Goal: Task Accomplishment & Management: Complete application form

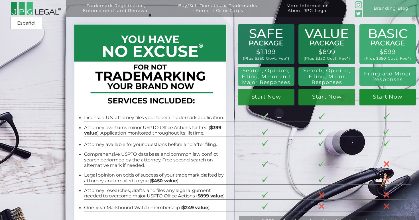
click at [388, 98] on link "Start Now" at bounding box center [388, 97] width 56 height 17
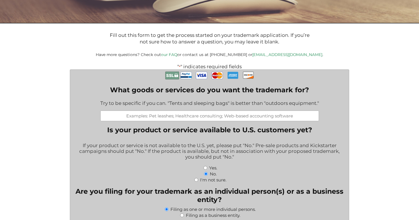
scroll to position [103, 0]
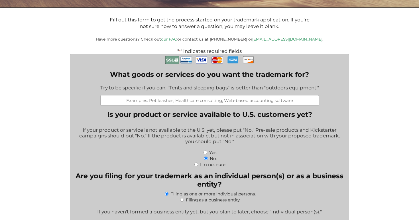
click at [125, 105] on input "What goods or services do you want the trademark for?" at bounding box center [209, 100] width 219 height 11
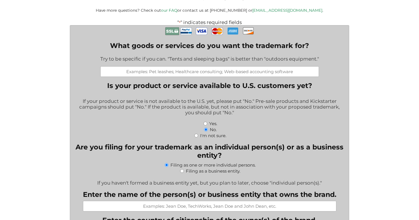
scroll to position [133, 0]
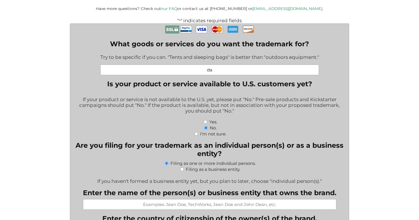
type input "d"
type input "D"
click at [202, 71] on input "Dance classes, Video Production, DJ" at bounding box center [209, 69] width 219 height 11
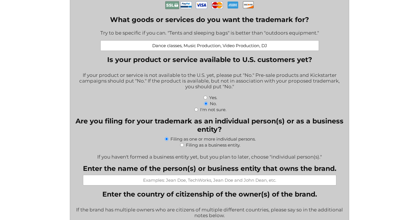
scroll to position [160, 0]
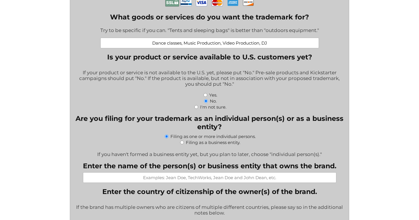
type input "Dance classes, Music Production, Video Production, DJ"
click at [206, 103] on input "No." at bounding box center [206, 101] width 4 height 4
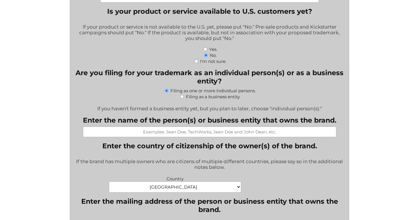
scroll to position [207, 0]
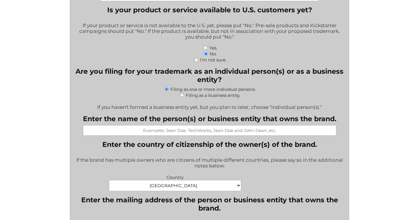
click at [181, 97] on input "Filing as a business entity." at bounding box center [182, 95] width 4 height 4
radio input "true"
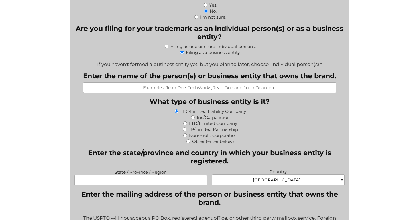
scroll to position [258, 0]
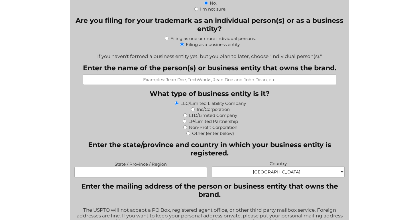
click at [201, 83] on input "Enter the name of the person(s) or business entity that owns the brand." at bounding box center [210, 79] width 254 height 11
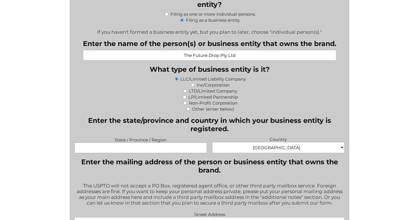
scroll to position [283, 0]
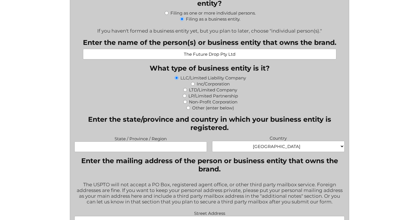
type input "The Future Drop Pty Ltd"
click at [188, 92] on div "LTD/Limited Company" at bounding box center [209, 89] width 270 height 6
click at [187, 92] on input "LTD/Limited Company" at bounding box center [185, 90] width 4 height 4
radio input "true"
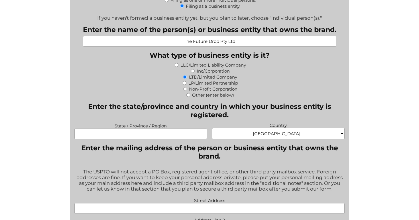
scroll to position [300, 0]
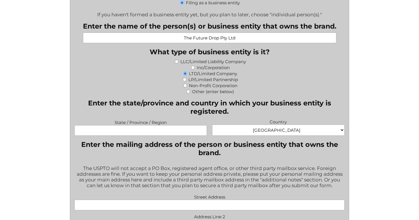
drag, startPoint x: 241, startPoint y: 38, endPoint x: 221, endPoint y: 42, distance: 20.3
click at [221, 42] on input "The Future Drop Pty Ltd" at bounding box center [210, 38] width 254 height 11
click at [153, 82] on div "LP/Limited Partnership" at bounding box center [209, 79] width 270 height 6
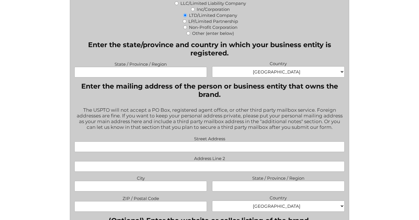
scroll to position [362, 0]
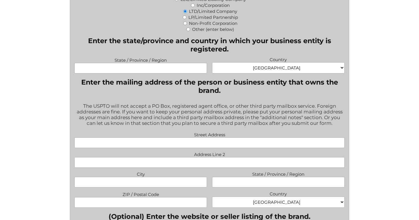
click at [161, 76] on div "State / Province / Region Country Afghanistan Albania Algeria American Samoa An…" at bounding box center [209, 65] width 275 height 20
click at [167, 71] on input "State / Province / Region" at bounding box center [140, 68] width 132 height 11
type input "NSW"
click at [267, 65] on select "Afghanistan Albania Algeria American Samoa Andorra Angola Anguilla Antarctica A…" at bounding box center [278, 67] width 132 height 11
select select "Australia"
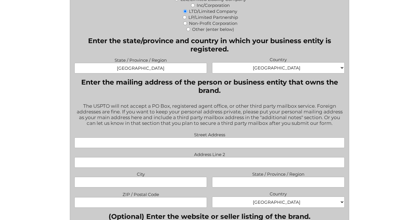
click at [212, 65] on select "Afghanistan Albania Algeria American Samoa Andorra Angola Anguilla Antarctica A…" at bounding box center [278, 67] width 132 height 11
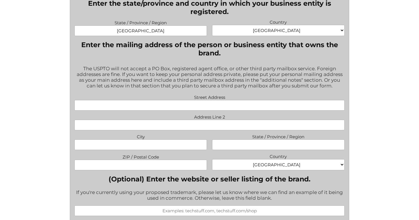
scroll to position [400, 0]
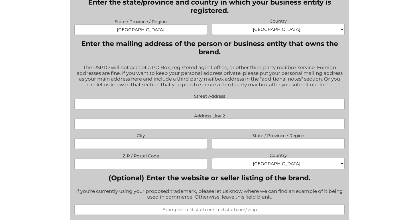
click at [202, 108] on input "Street Address" at bounding box center [209, 104] width 270 height 11
type input "2"
type input "Unit 102, 20 Government Road"
click at [171, 138] on label "City" at bounding box center [140, 134] width 132 height 7
click at [171, 139] on input "City" at bounding box center [140, 143] width 132 height 11
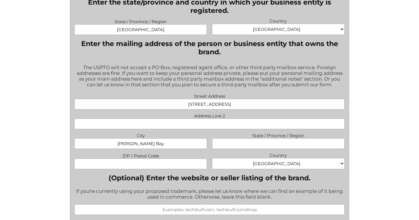
type input "Nelson Bay"
type input "NSW"
click at [149, 165] on input "ZIP / Postal Code" at bounding box center [140, 163] width 132 height 11
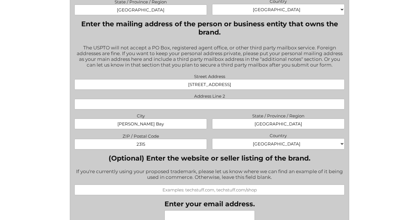
scroll to position [431, 0]
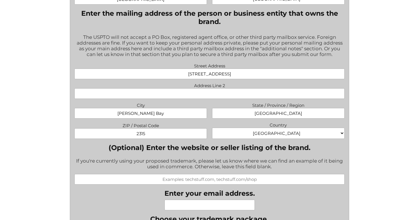
type input "2315"
click at [247, 138] on select "Afghanistan Albania Algeria American Samoa Andorra Angola Anguilla Antarctica A…" at bounding box center [278, 132] width 132 height 11
select select "Australia"
click at [212, 130] on select "Afghanistan Albania Algeria American Samoa Andorra Angola Anguilla Antarctica A…" at bounding box center [278, 132] width 132 height 11
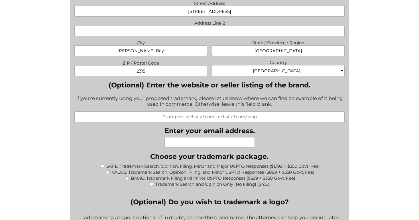
scroll to position [495, 0]
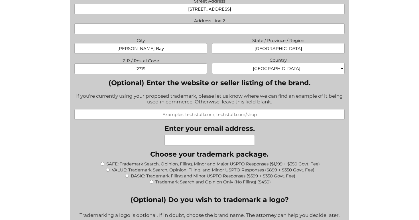
click at [179, 118] on input "(Optional) Enter the website or seller listing of the brand." at bounding box center [209, 114] width 270 height 11
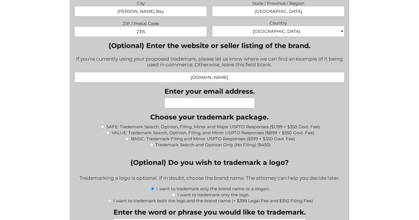
scroll to position [536, 0]
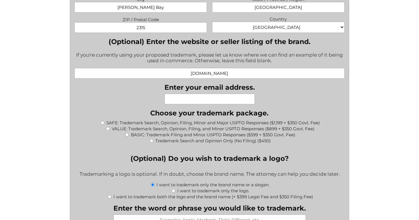
type input "colourbeat.com"
click at [184, 101] on input "Enter your email address." at bounding box center [210, 99] width 90 height 11
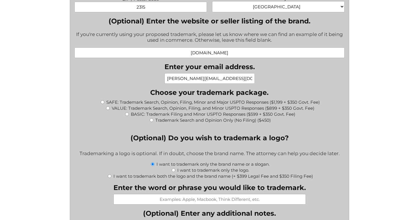
scroll to position [558, 0]
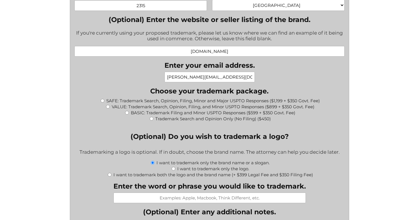
type input "nathan@colourbeat.com"
click at [127, 114] on input "BASIC: Trademark Filing and Minor USPTO Responses ($599 + $350 Govt. Fee)" at bounding box center [127, 113] width 4 height 4
radio input "true"
type input "$949.00"
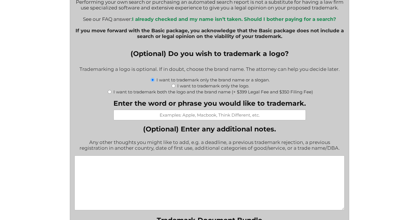
scroll to position [724, 0]
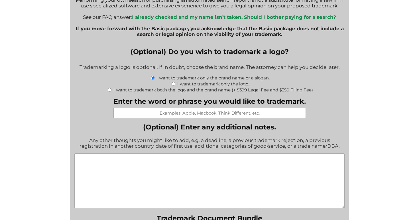
click at [191, 117] on input "Enter the word or phrase you would like to trademark." at bounding box center [210, 113] width 192 height 11
type input "colourbeat"
click at [69, 104] on div "" * " indicates required fields What goods or services do you want the trademar…" at bounding box center [209, 4] width 310 height 1153
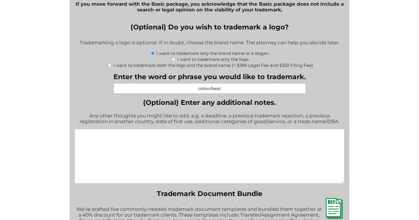
scroll to position [751, 0]
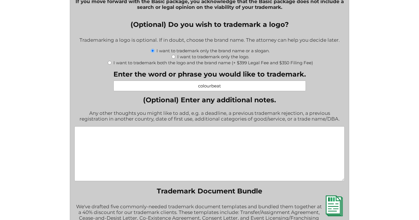
click at [113, 157] on textarea "(Optional) Enter any additional notes." at bounding box center [209, 153] width 270 height 55
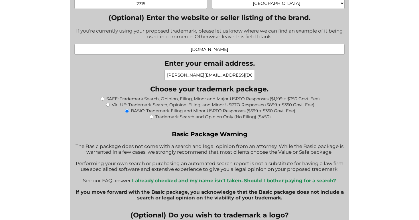
scroll to position [560, 0]
